Goal: Task Accomplishment & Management: Manage account settings

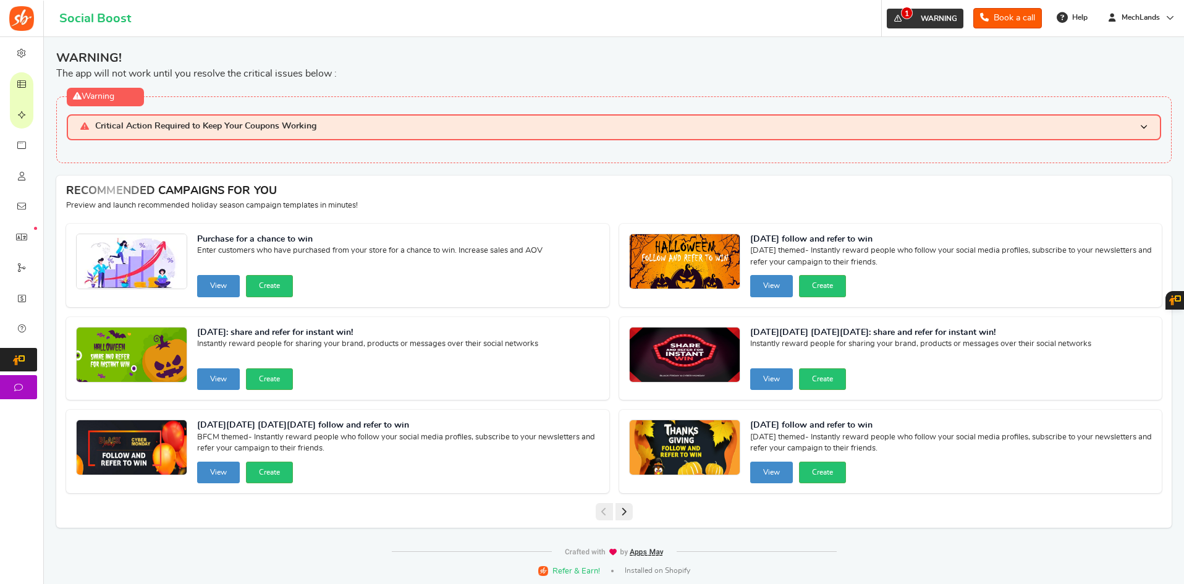
click at [931, 9] on link "1 WARNING" at bounding box center [925, 19] width 77 height 20
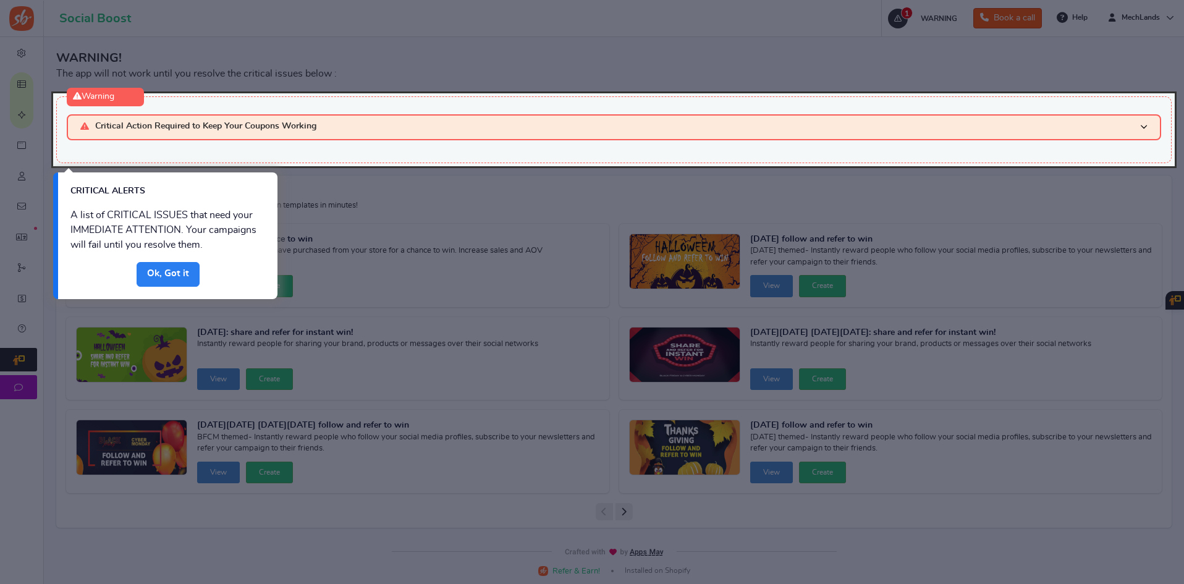
click at [177, 273] on link "Done" at bounding box center [168, 274] width 63 height 25
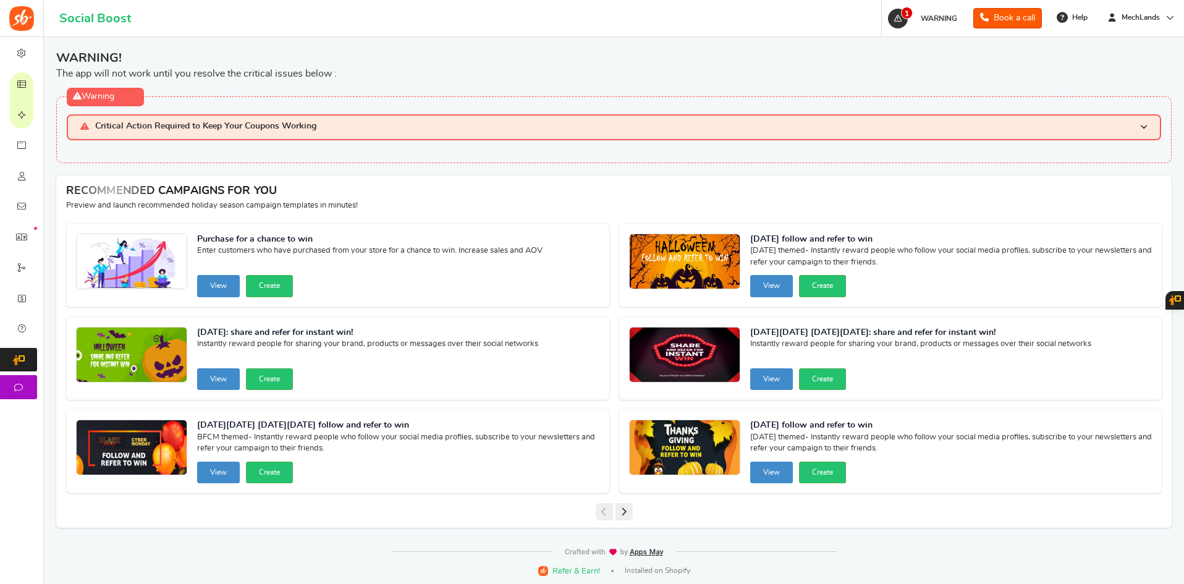
click at [166, 127] on span "Critical Action Required to Keep Your Coupons Working" at bounding box center [205, 127] width 221 height 11
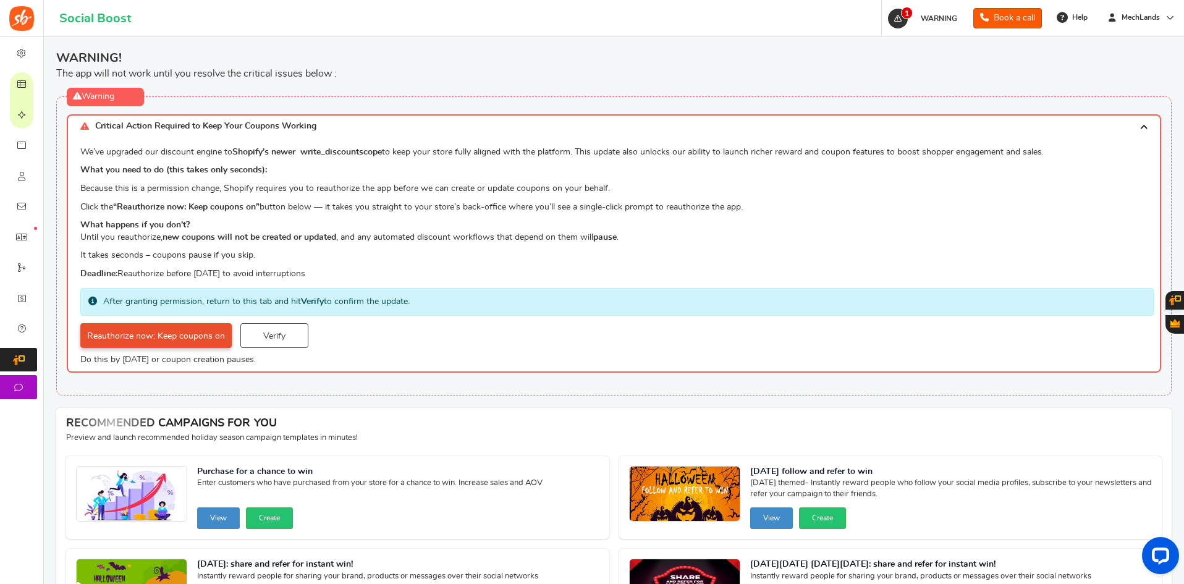
click at [135, 340] on link "Reauthorize now: Keep coupons on" at bounding box center [155, 335] width 151 height 25
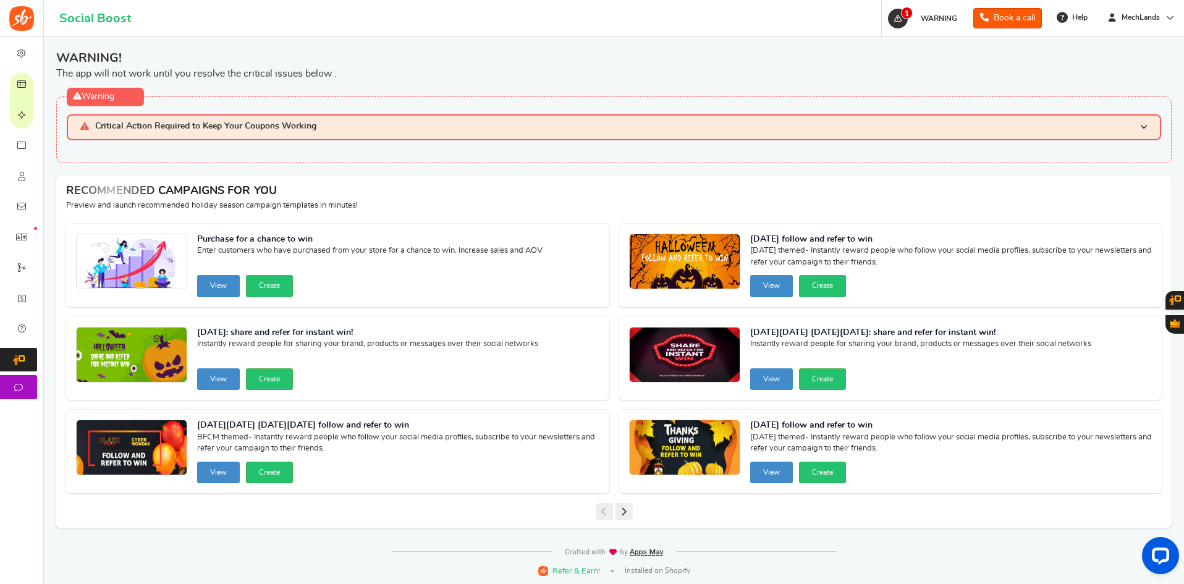
click at [197, 133] on h3 "Critical Action Required to Keep Your Coupons Working" at bounding box center [614, 126] width 1094 height 25
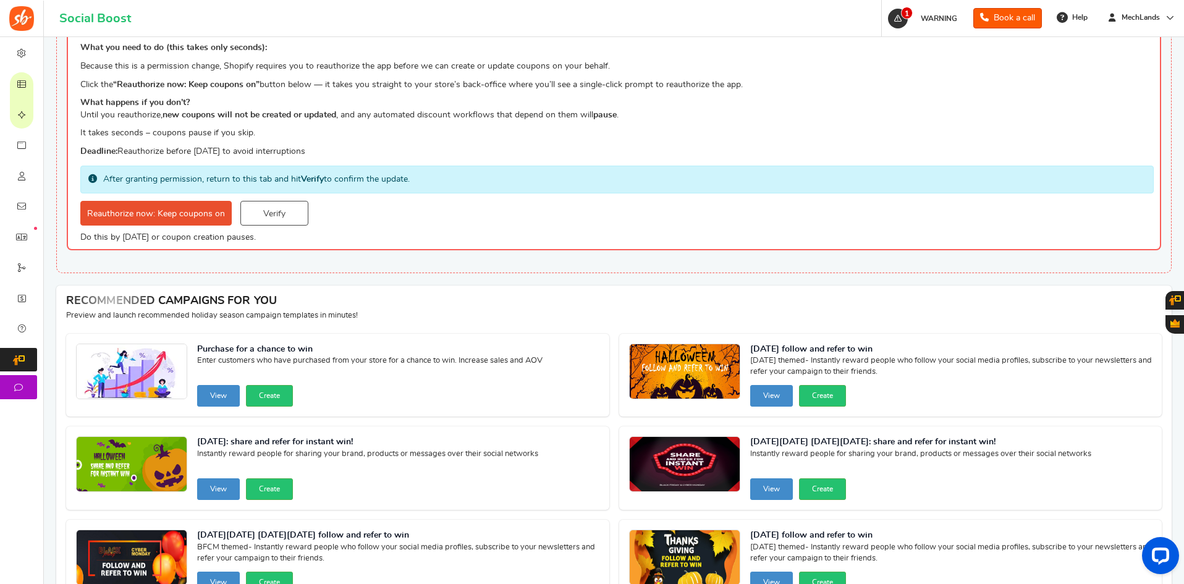
scroll to position [124, 0]
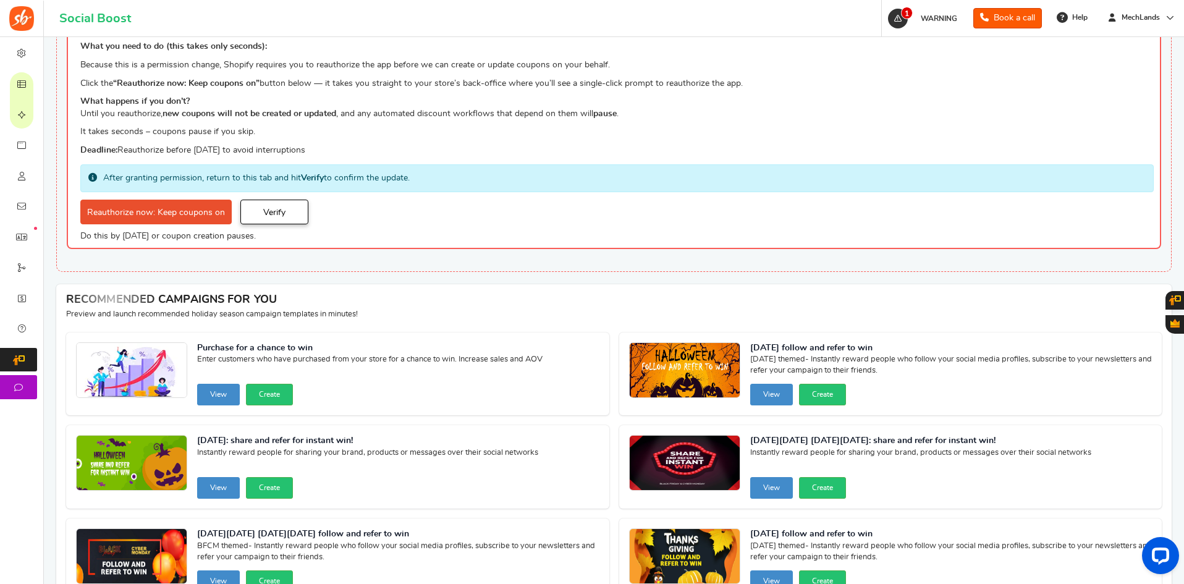
click at [280, 214] on link "Verify" at bounding box center [274, 212] width 68 height 25
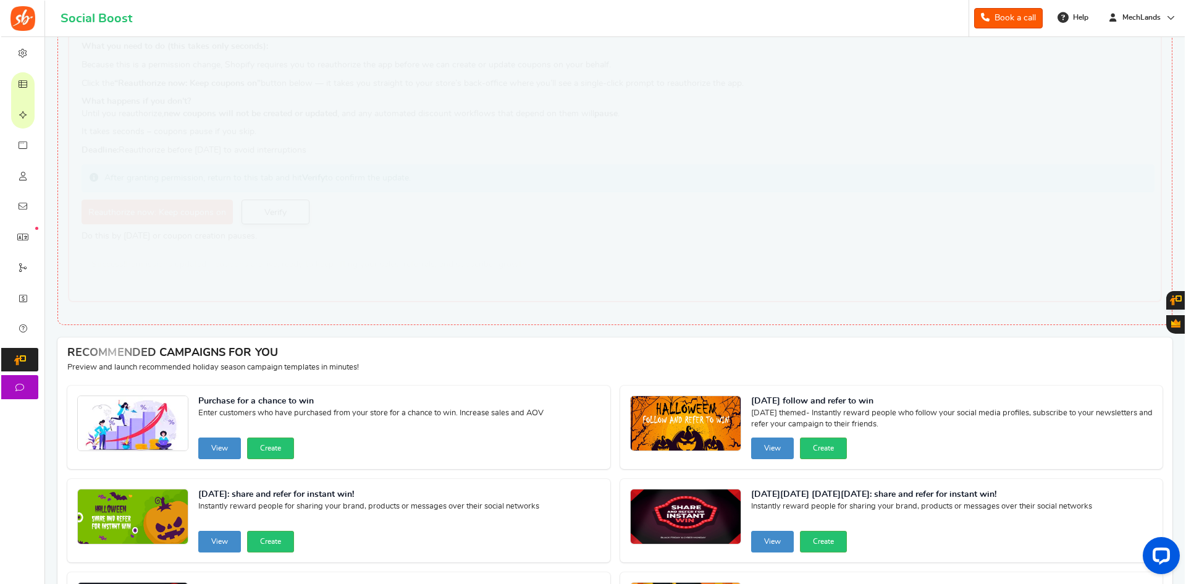
scroll to position [0, 0]
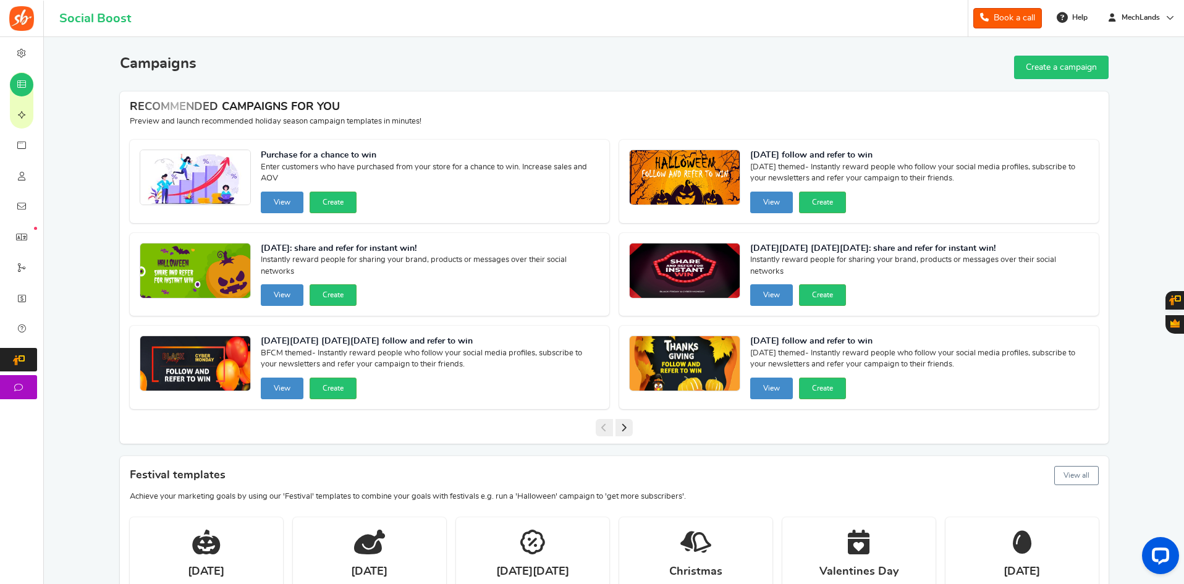
click at [0, 0] on span "Plans" at bounding box center [0, 0] width 0 height 0
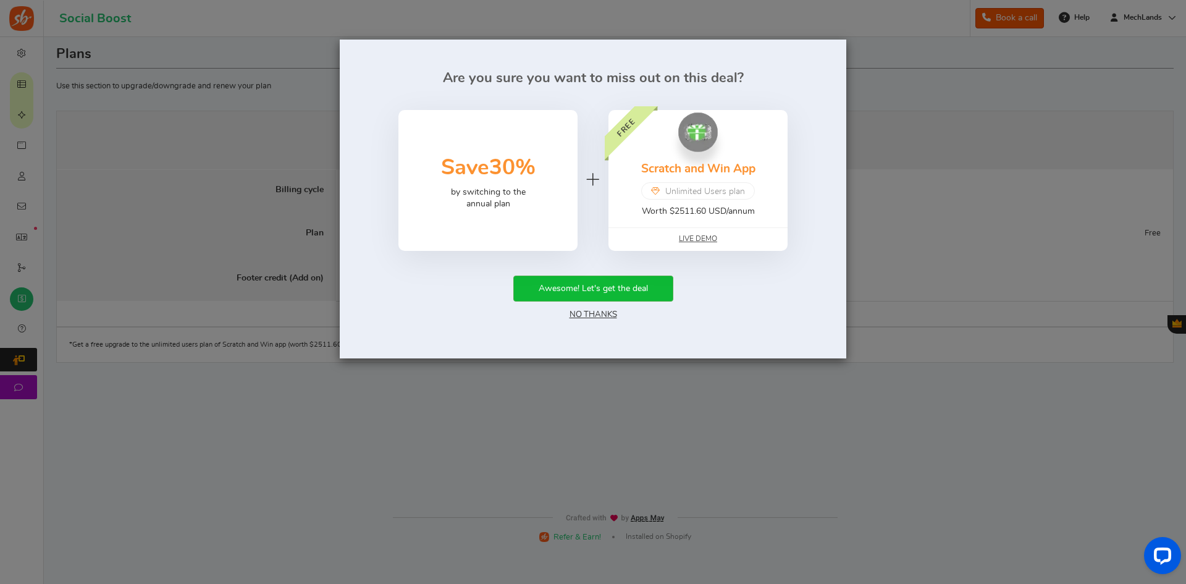
click at [614, 447] on div "Are you sure you want to miss out on this deal? 50% Save 30% by switching to th…" at bounding box center [593, 292] width 1186 height 584
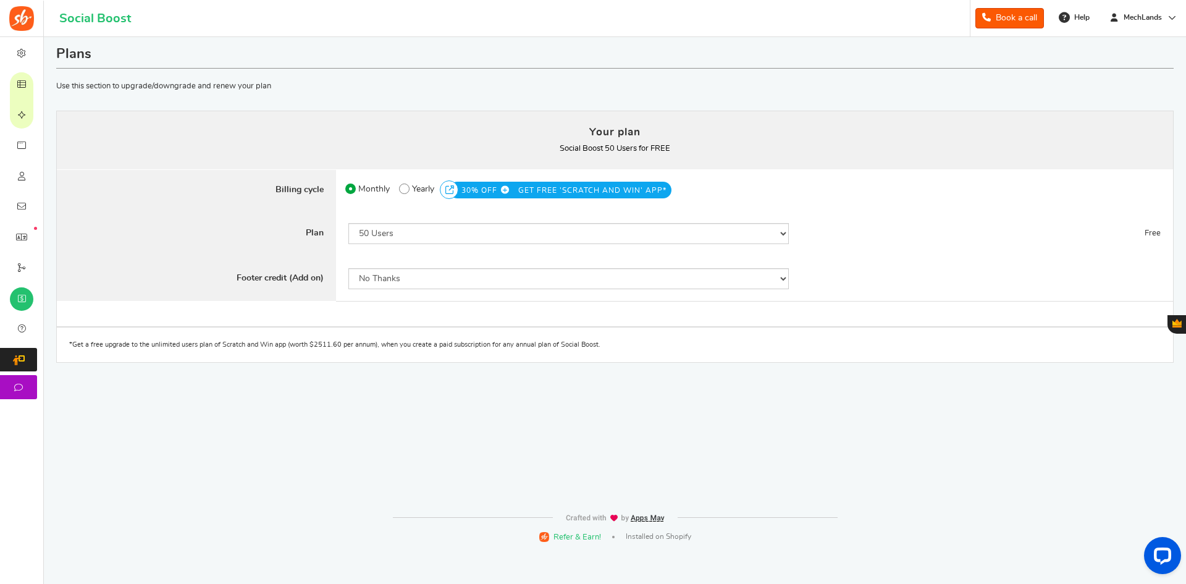
click at [617, 445] on div "Plans Your plan - Social Boost 50 Users : FREE Coupon [[]] Use this section to …" at bounding box center [615, 271] width 1124 height 469
click at [864, 436] on div "Plans Your plan - Social Boost 50 Users : FREE Coupon [[]] Use this section to …" at bounding box center [615, 271] width 1124 height 469
click at [984, 455] on div "Plans Your plan - Social Boost 50 Users : FREE Coupon [[]] Use this section to …" at bounding box center [615, 271] width 1124 height 469
drag, startPoint x: 586, startPoint y: 129, endPoint x: 695, endPoint y: 142, distance: 110.1
click at [695, 142] on div "Your plan Social Boost 50 Users for FREE You currently have: Active coupon Plan…" at bounding box center [615, 140] width 1117 height 59
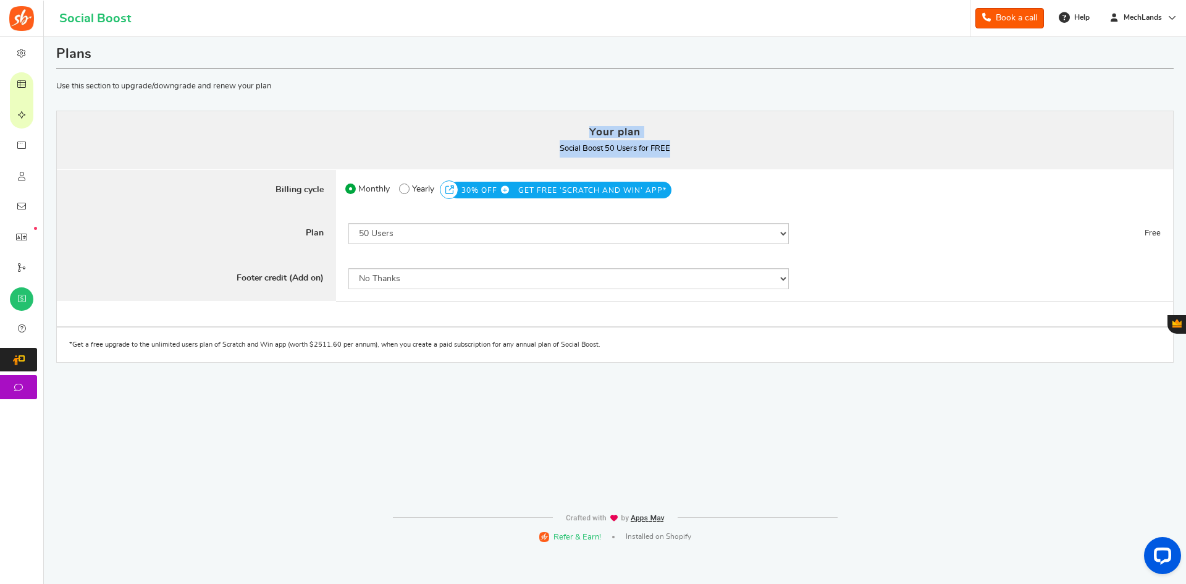
click at [737, 145] on p "Social Boost 50 Users for FREE You currently have: Active coupon" at bounding box center [615, 148] width 1093 height 17
click at [213, 434] on div "Plans Your plan - Social Boost 50 Users : FREE Coupon [[]] Use this section to …" at bounding box center [615, 271] width 1124 height 469
click at [1012, 446] on div "Plans Your plan - Social Boost 50 Users : FREE Coupon [[]] Use this section to …" at bounding box center [615, 271] width 1124 height 469
click at [459, 239] on select "50 Users 500 Users 2000 Users 5000 Users 10000 Users 15000 Users 25000 Users En…" at bounding box center [569, 233] width 441 height 21
click at [424, 429] on div "Plans Your plan - Social Boost 50 Users : FREE Coupon [[]] Use this section to …" at bounding box center [615, 271] width 1124 height 469
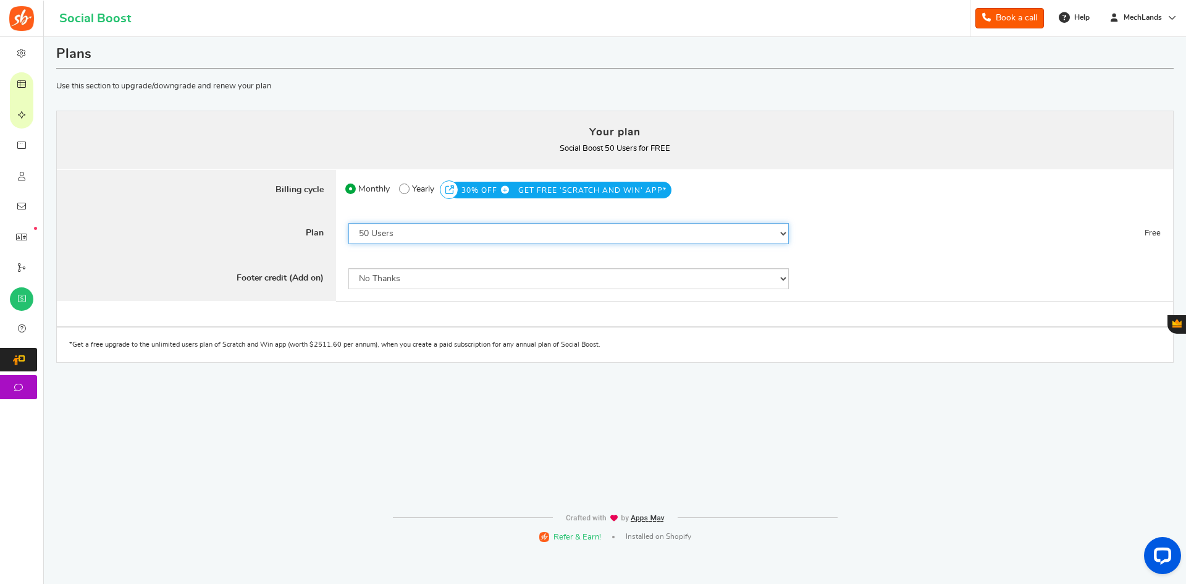
click at [399, 232] on select "50 Users 500 Users 2000 Users 5000 Users 10000 Users 15000 Users 25000 Users En…" at bounding box center [569, 233] width 441 height 21
click at [617, 467] on div "Plans Your plan - Social Boost 50 Users : FREE Coupon [[]] Use this section to …" at bounding box center [615, 271] width 1124 height 469
click at [410, 240] on select "50 Users 500 Users 2000 Users 5000 Users 10000 Users 15000 Users 25000 Users En…" at bounding box center [569, 233] width 441 height 21
select select "820"
click at [349, 223] on select "50 Users 500 Users 2000 Users 5000 Users 10000 Users 15000 Users 25000 Users En…" at bounding box center [569, 233] width 441 height 21
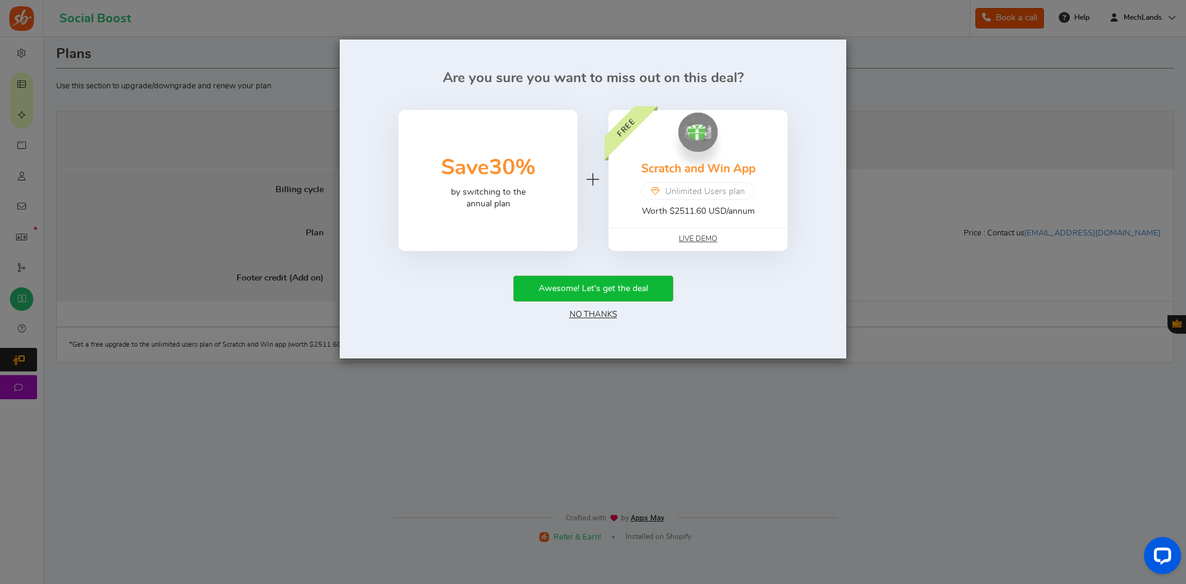
click at [767, 448] on div "Are you sure you want to miss out on this deal? 50% Save 30% by switching to th…" at bounding box center [593, 292] width 1186 height 584
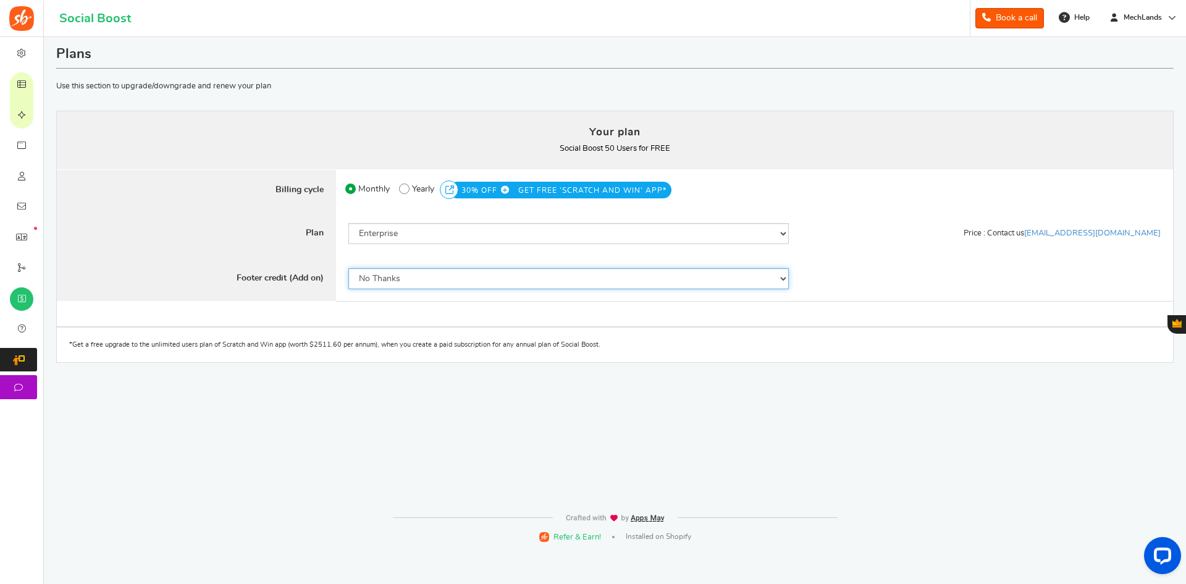
click at [401, 280] on select "No Thanks Yes" at bounding box center [569, 278] width 441 height 21
select select "1"
click at [349, 268] on select "No Thanks Yes" at bounding box center [569, 278] width 441 height 21
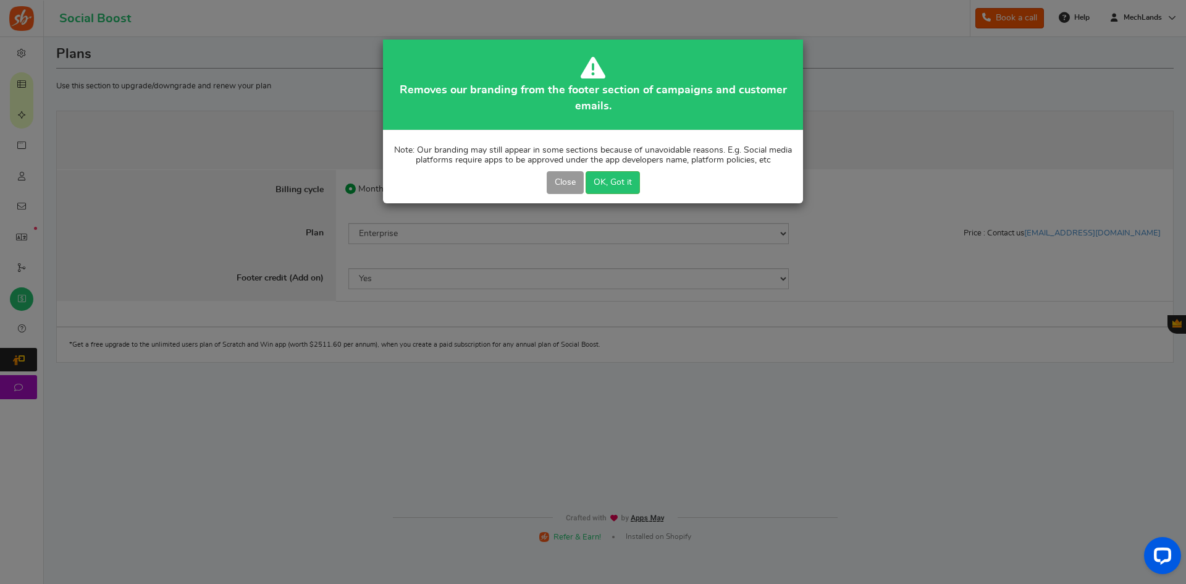
click at [570, 190] on button "Close" at bounding box center [565, 182] width 37 height 23
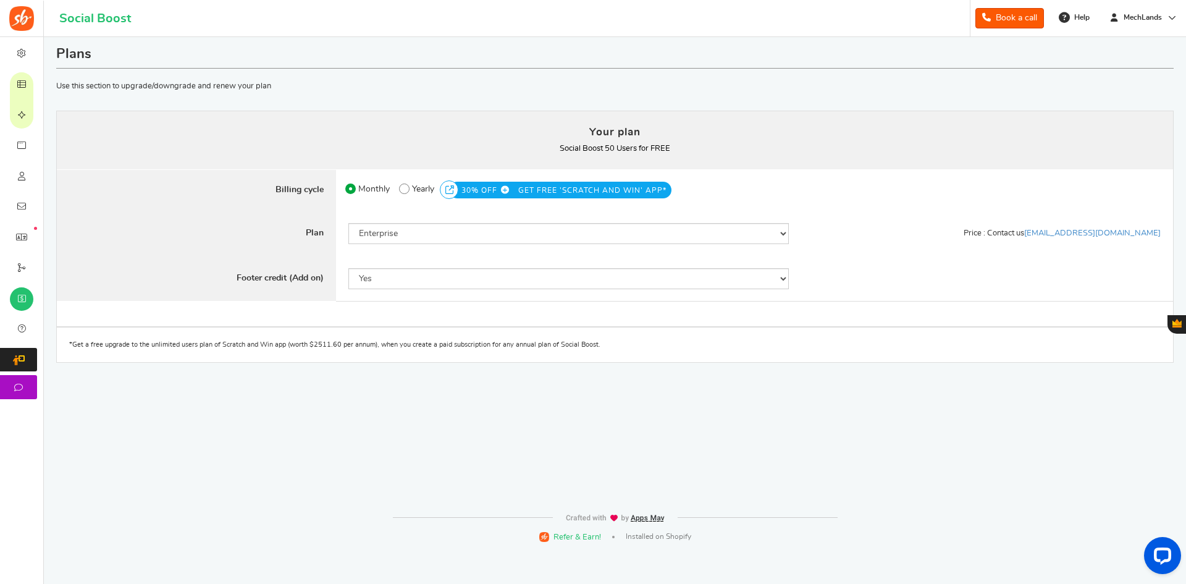
click at [318, 394] on div "Plans Your plan - Social Boost 50 Users : FREE Coupon [[]] Use this section to …" at bounding box center [615, 271] width 1124 height 469
click at [175, 171] on label "Billing cycle" at bounding box center [196, 190] width 279 height 42
click at [1067, 404] on div "Plans Your plan - Social Boost 50 Users : FREE Coupon [[]] Use this section to …" at bounding box center [615, 271] width 1124 height 469
click at [491, 420] on div "Plans Your plan - Social Boost 50 Users : FREE Coupon [[]] Use this section to …" at bounding box center [615, 271] width 1124 height 469
